Goal: Task Accomplishment & Management: Manage account settings

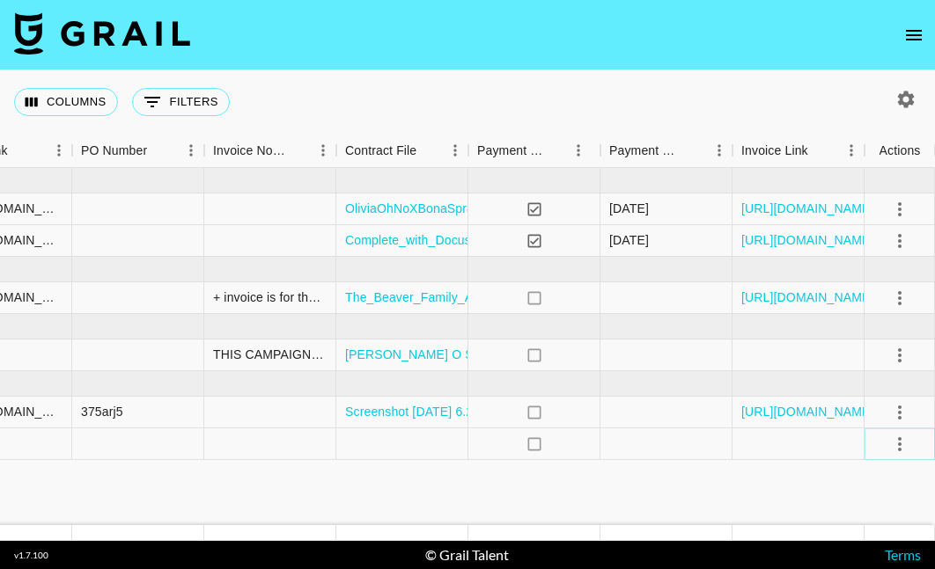
click at [897, 451] on icon "select merge strategy" at bounding box center [899, 444] width 21 height 21
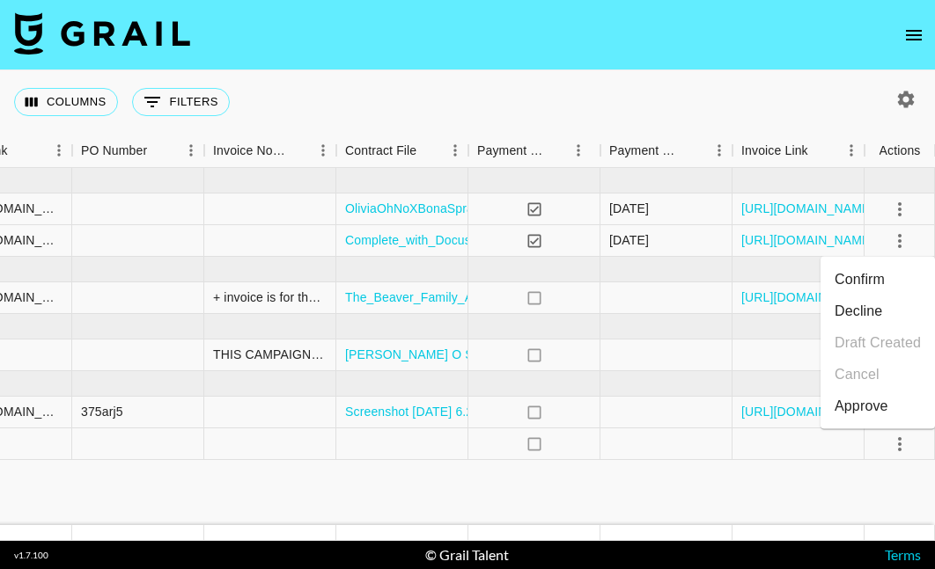
click at [879, 274] on li "Confirm" at bounding box center [877, 280] width 114 height 32
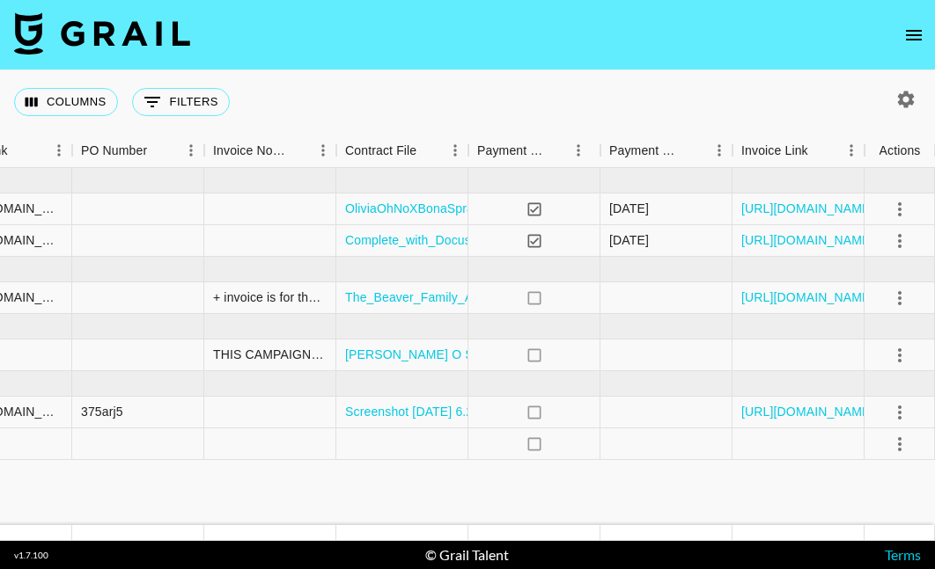
scroll to position [0, 1767]
click at [902, 356] on icon "select merge strategy" at bounding box center [899, 355] width 21 height 21
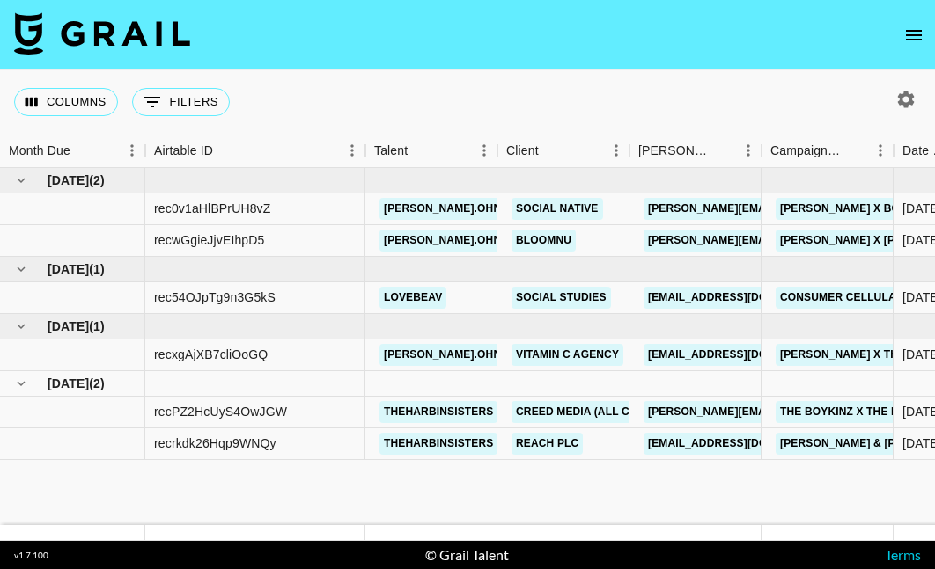
scroll to position [0, 0]
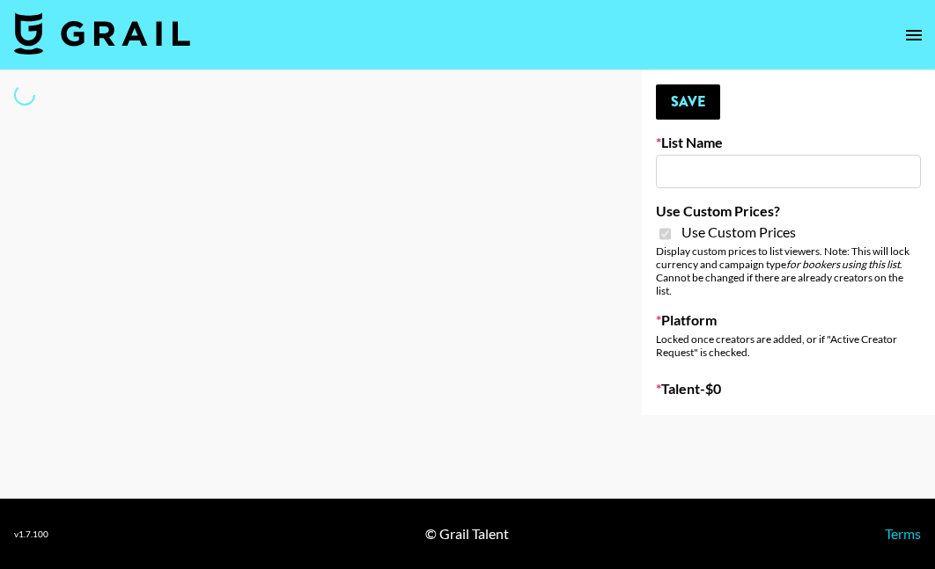
select select "Brand"
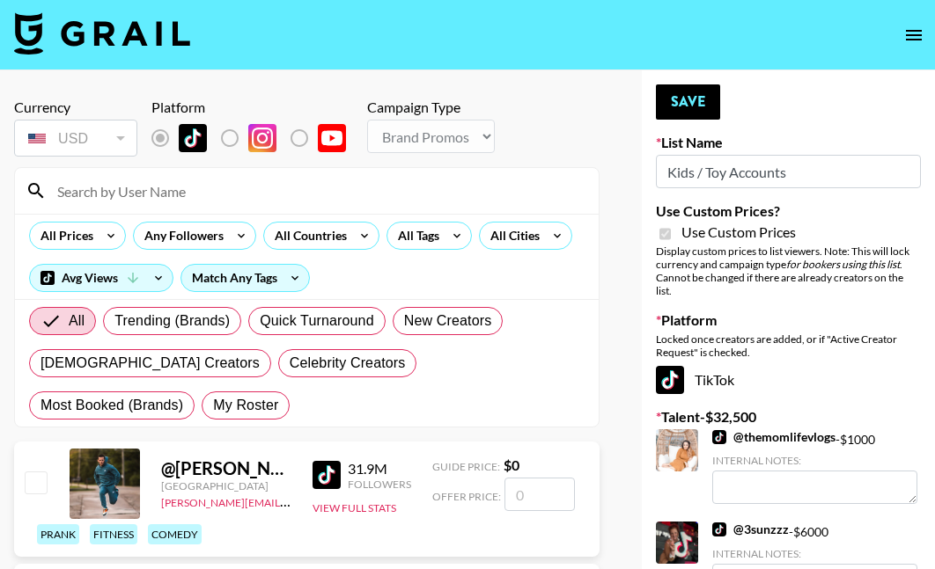
type input "Kids / Toy Accounts"
checkbox input "true"
click at [222, 195] on input at bounding box center [317, 191] width 541 height 28
click at [213, 407] on span "My Roster" at bounding box center [245, 405] width 65 height 21
click at [213, 406] on input "My Roster" at bounding box center [213, 406] width 0 height 0
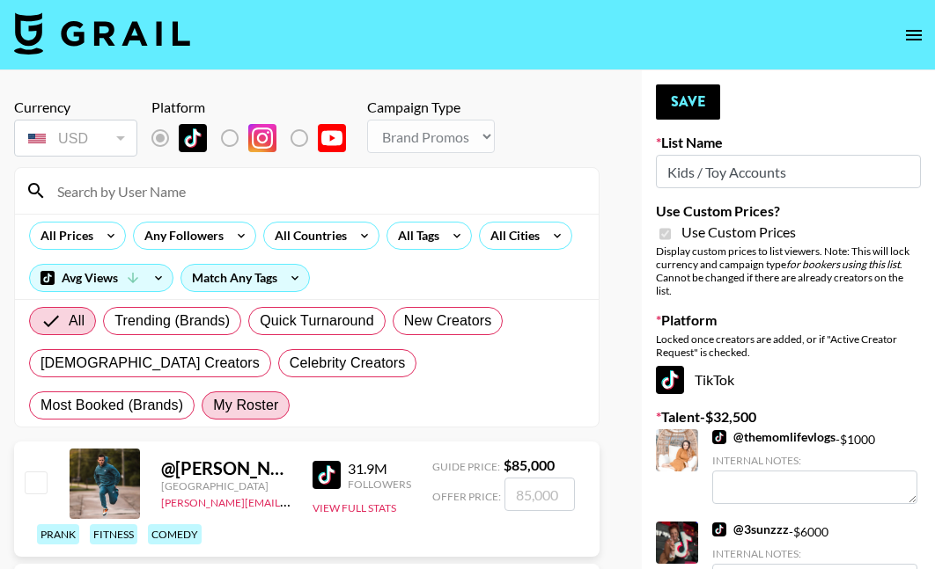
radio input "true"
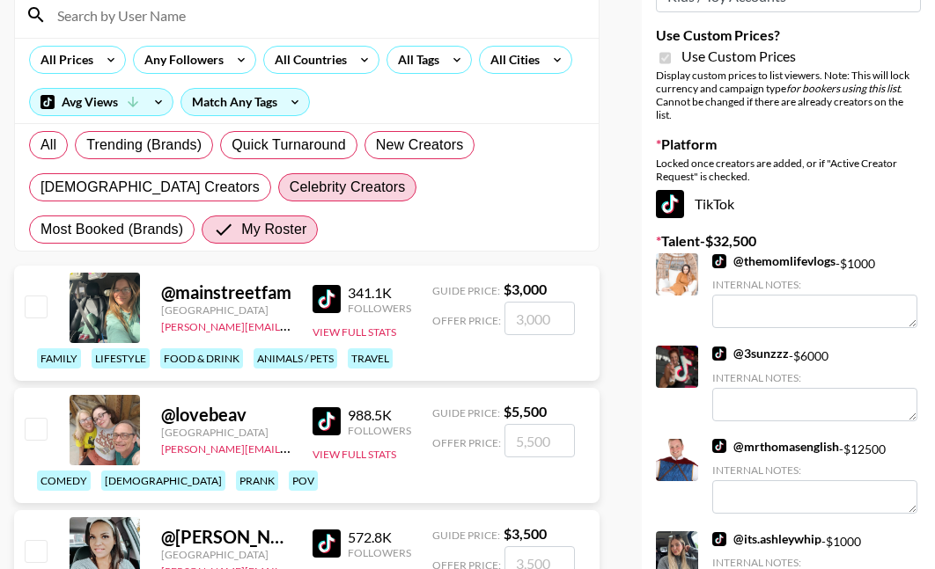
scroll to position [191, 0]
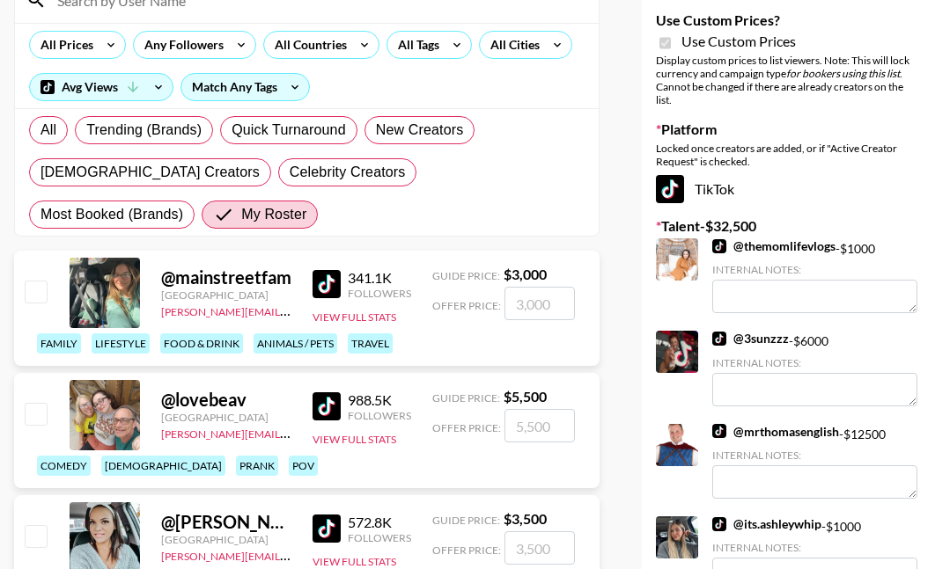
click at [31, 292] on input "checkbox" at bounding box center [35, 291] width 21 height 21
checkbox input "true"
type input "3000"
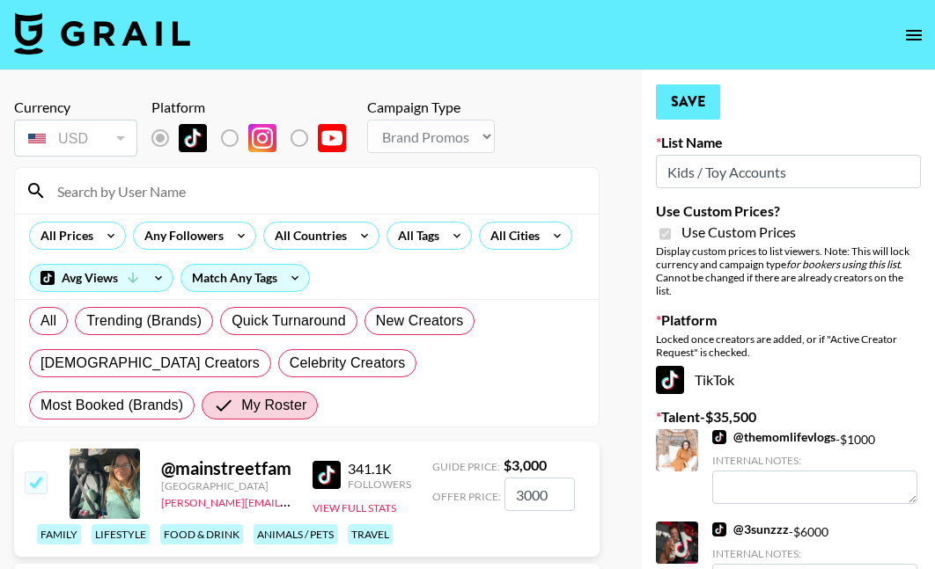
scroll to position [0, 0]
click at [695, 108] on button "Save" at bounding box center [688, 101] width 64 height 35
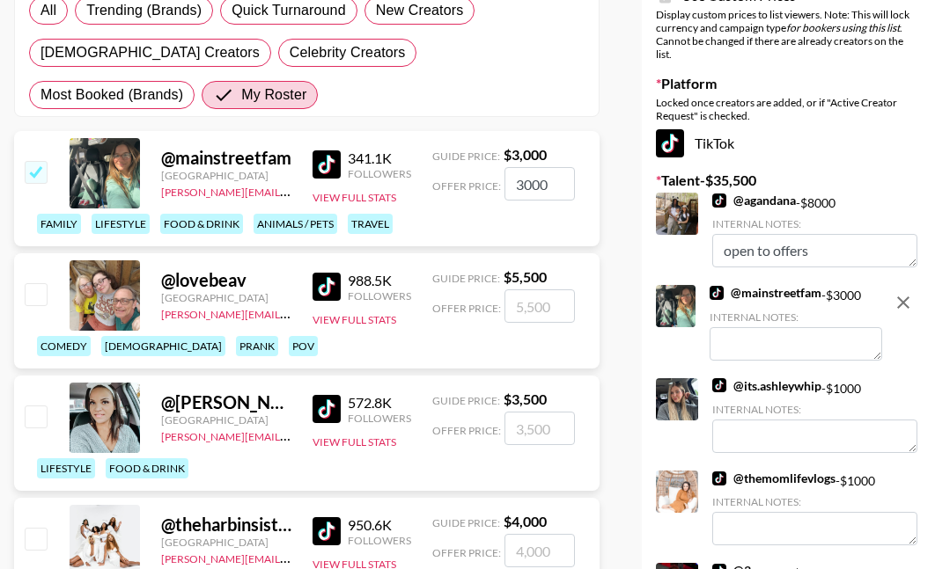
scroll to position [313, 0]
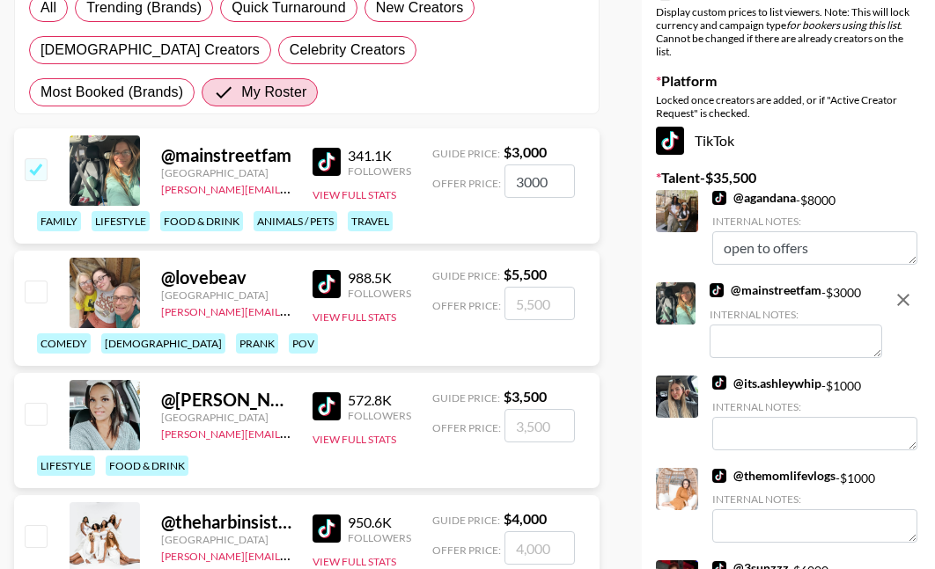
click at [755, 350] on textarea at bounding box center [795, 341] width 172 height 33
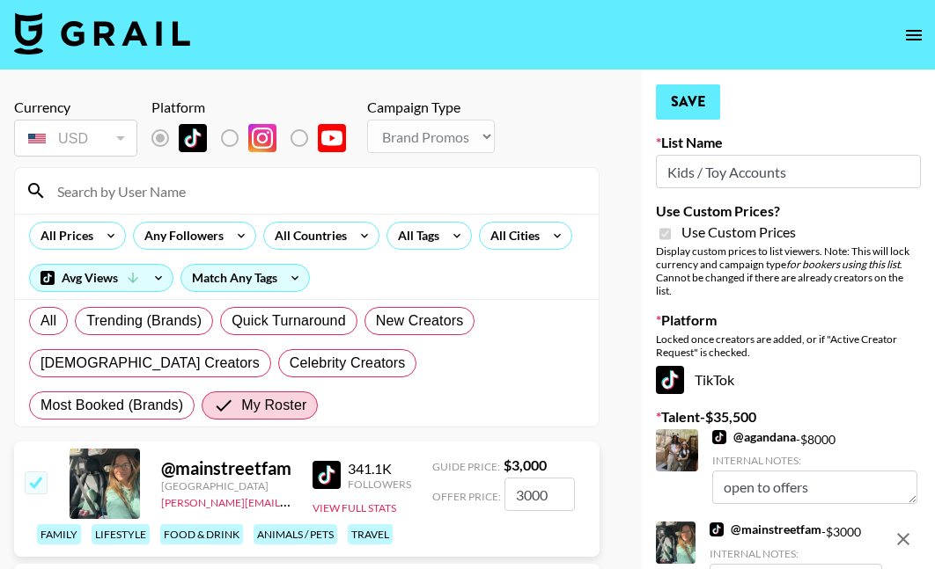
scroll to position [0, 0]
type textarea "twin daughters"
click at [697, 101] on button "Save" at bounding box center [688, 101] width 64 height 35
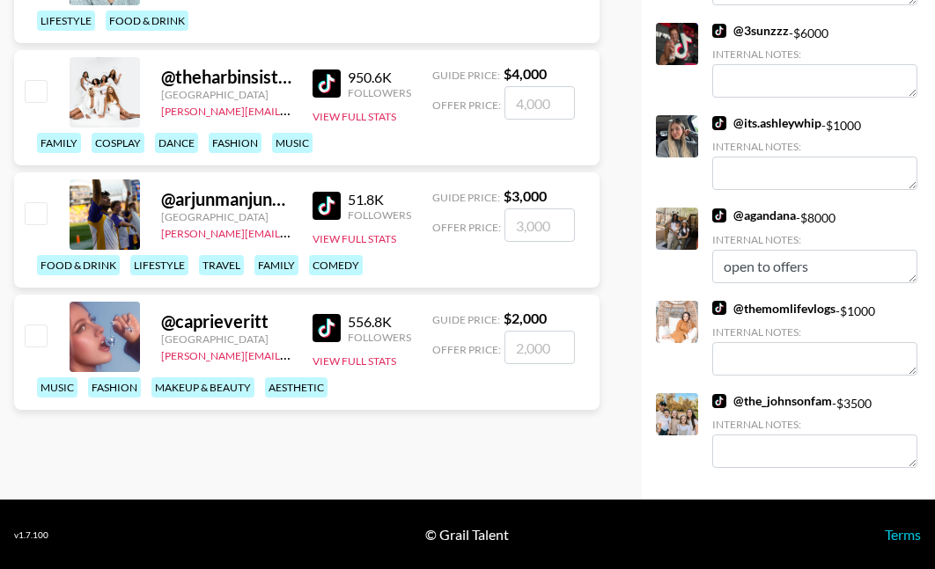
scroll to position [758, 0]
